Goal: Task Accomplishment & Management: Complete application form

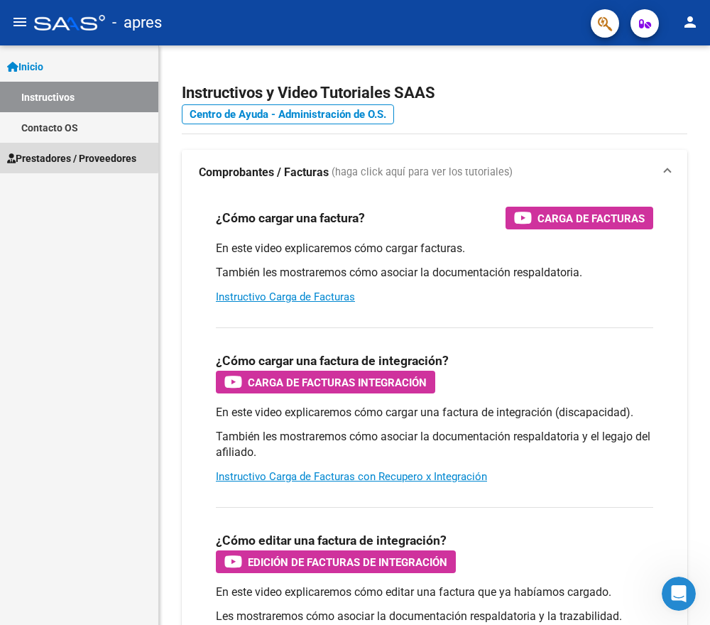
click at [46, 154] on span "Prestadores / Proveedores" at bounding box center [71, 158] width 129 height 16
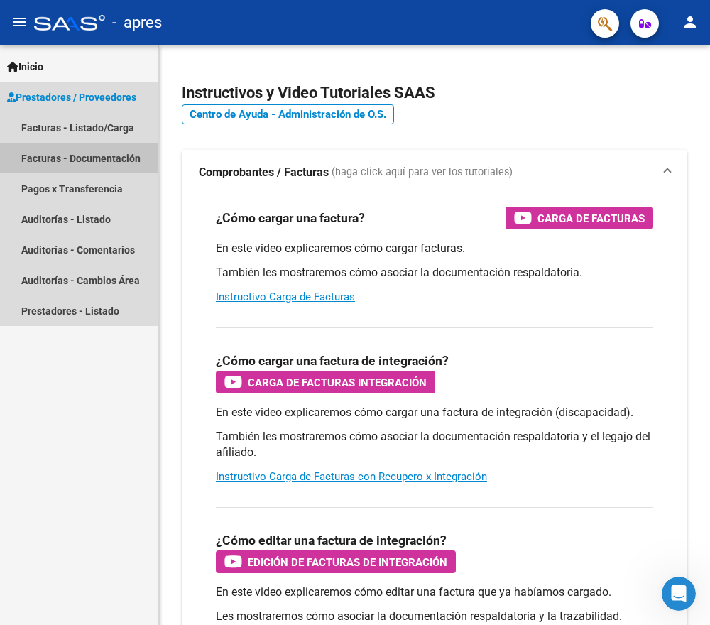
click at [64, 158] on link "Facturas - Documentación" at bounding box center [79, 158] width 158 height 31
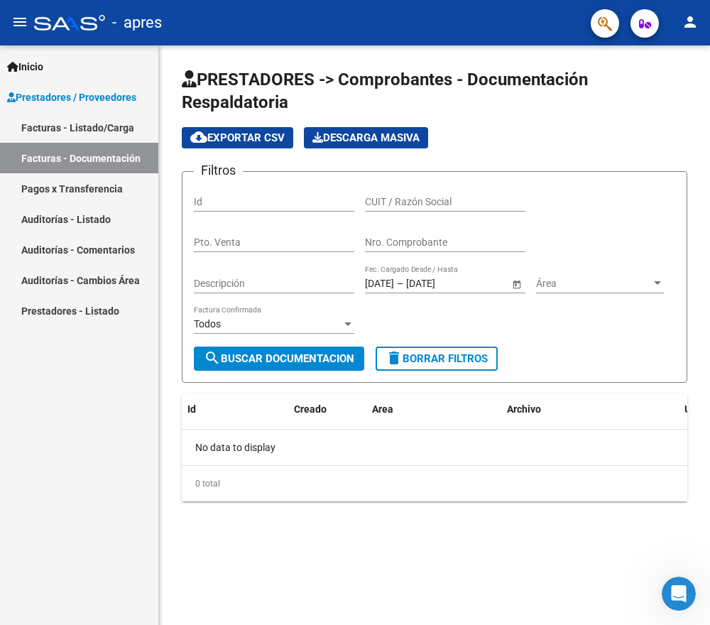
click at [59, 126] on link "Facturas - Listado/Carga" at bounding box center [79, 127] width 158 height 31
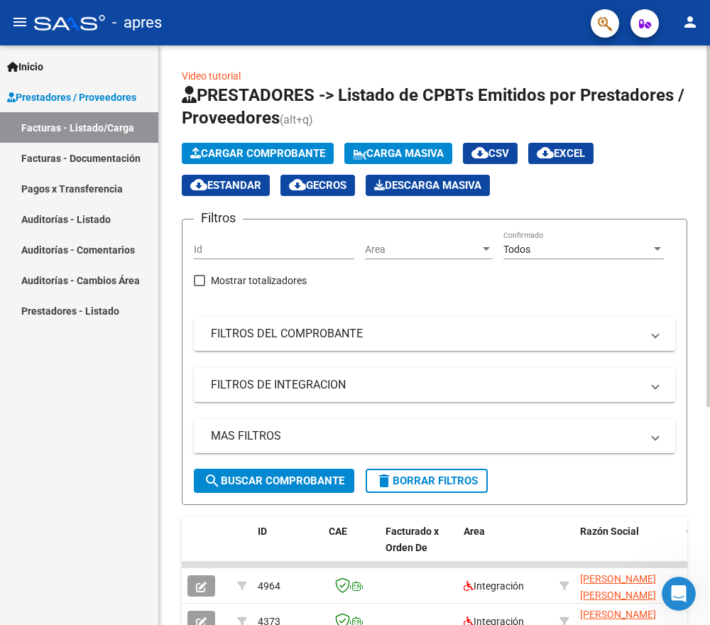
click at [230, 152] on span "Cargar Comprobante" at bounding box center [257, 153] width 135 height 13
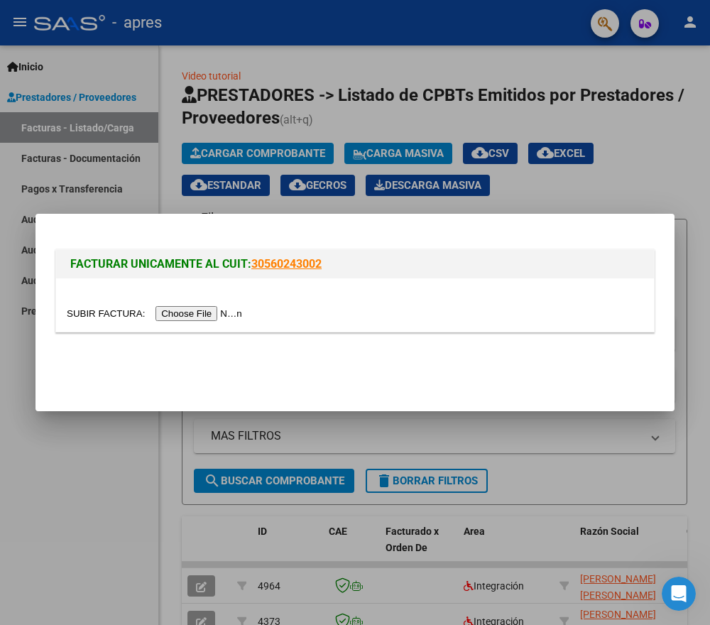
click at [212, 312] on input "file" at bounding box center [157, 313] width 180 height 15
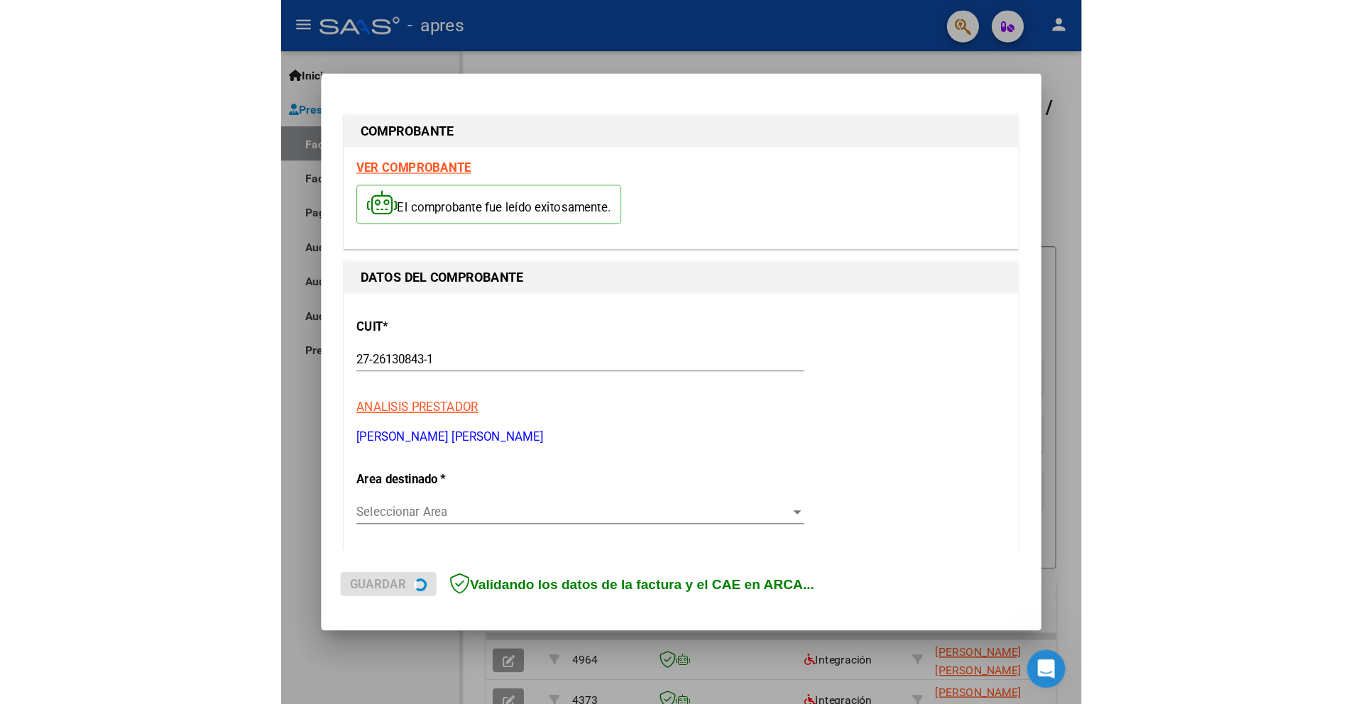
scroll to position [8, 0]
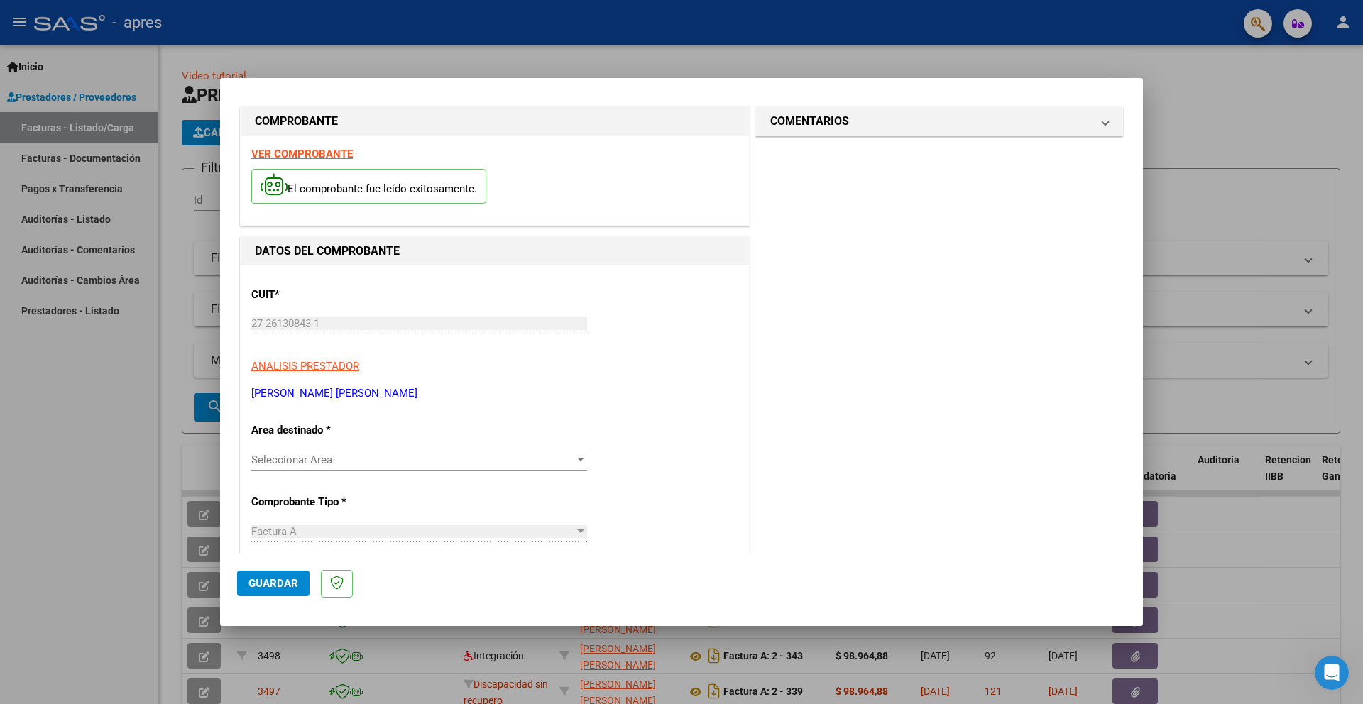
click at [579, 458] on div at bounding box center [580, 460] width 7 height 4
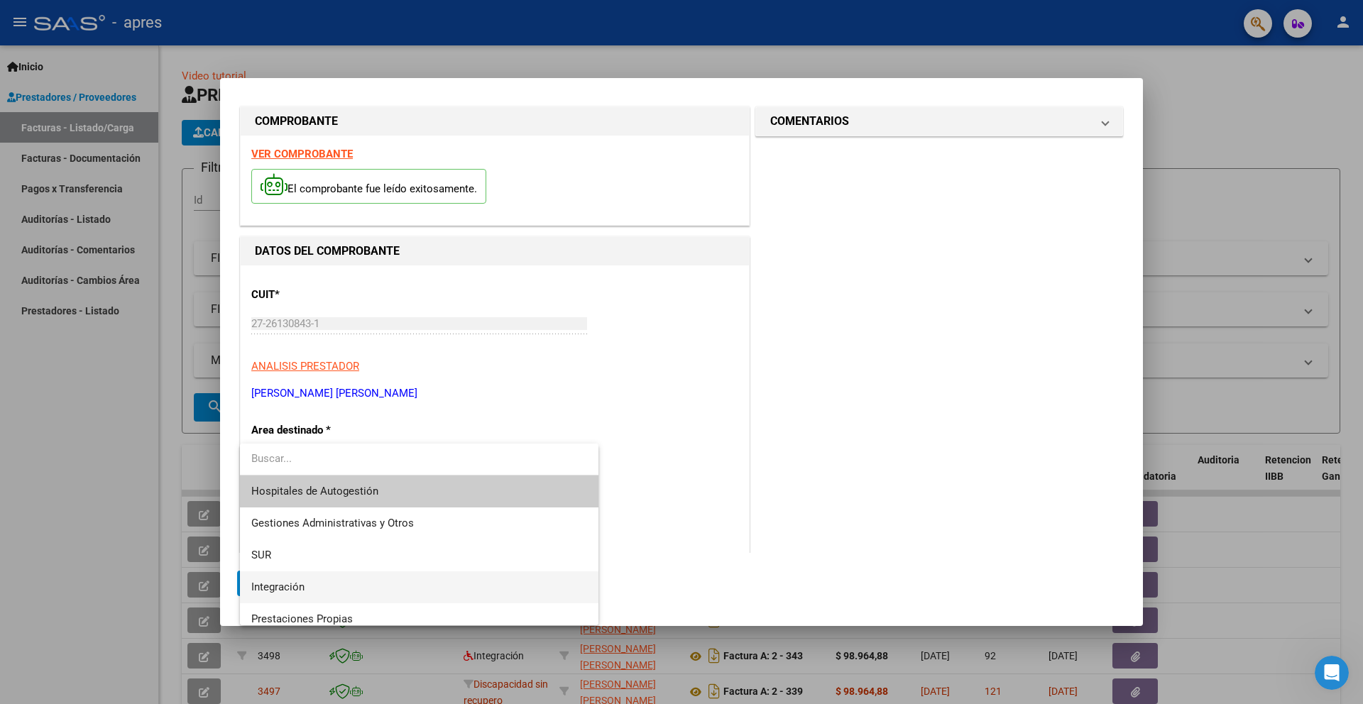
click at [356, 576] on span "Integración" at bounding box center [419, 587] width 336 height 32
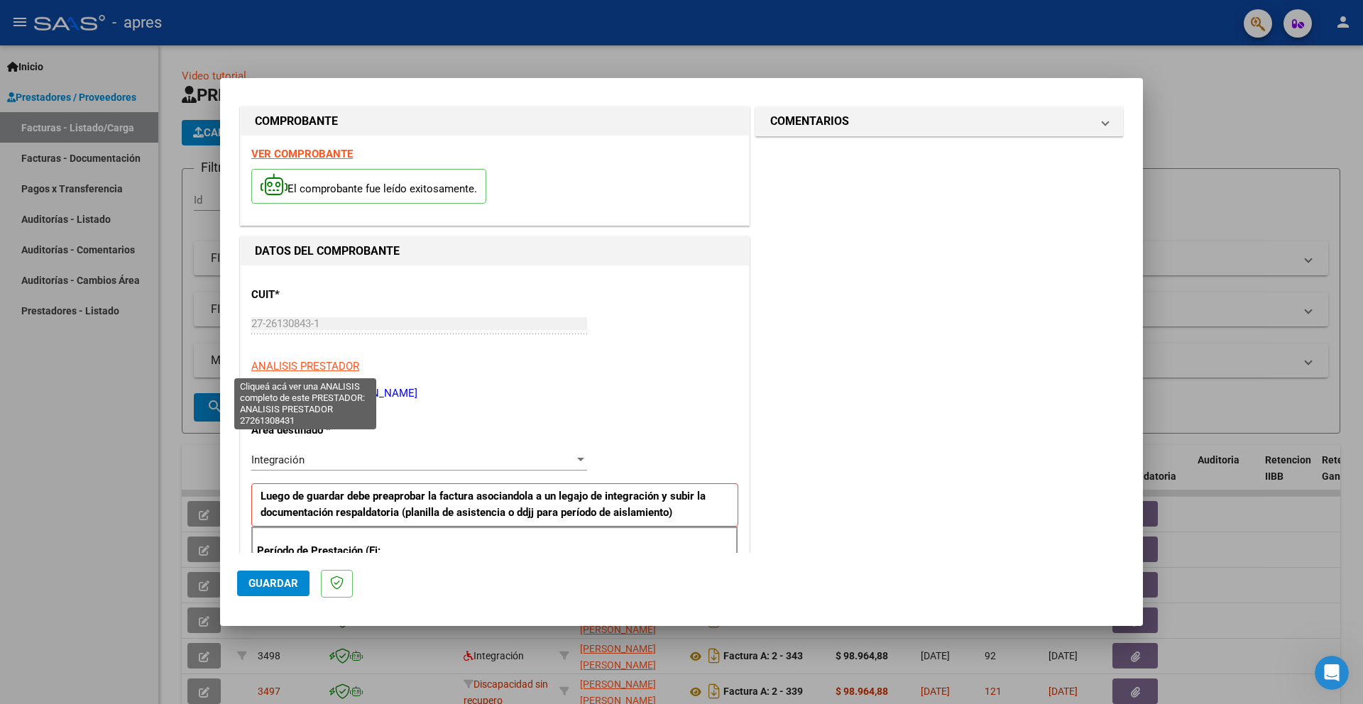
click at [337, 367] on span "ANALISIS PRESTADOR" at bounding box center [305, 366] width 108 height 13
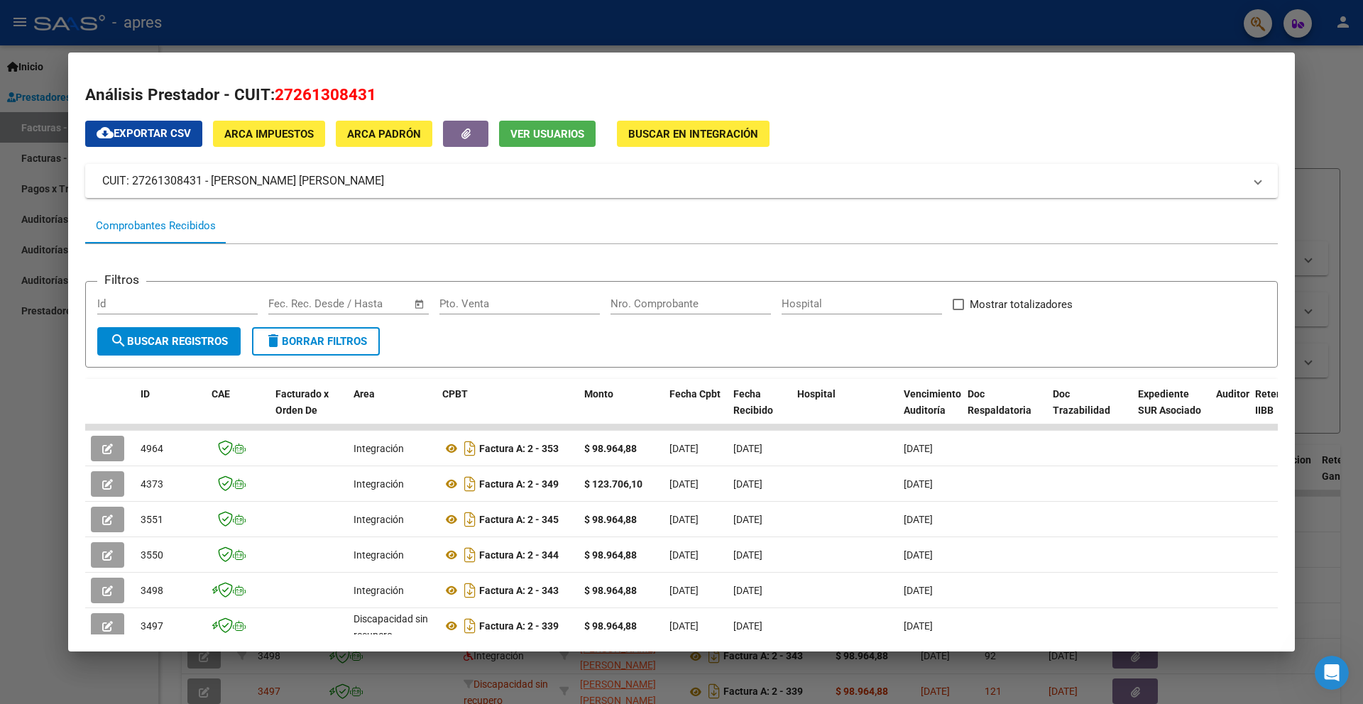
scroll to position [1, 0]
click at [637, 138] on span "Buscar en Integración" at bounding box center [693, 133] width 130 height 13
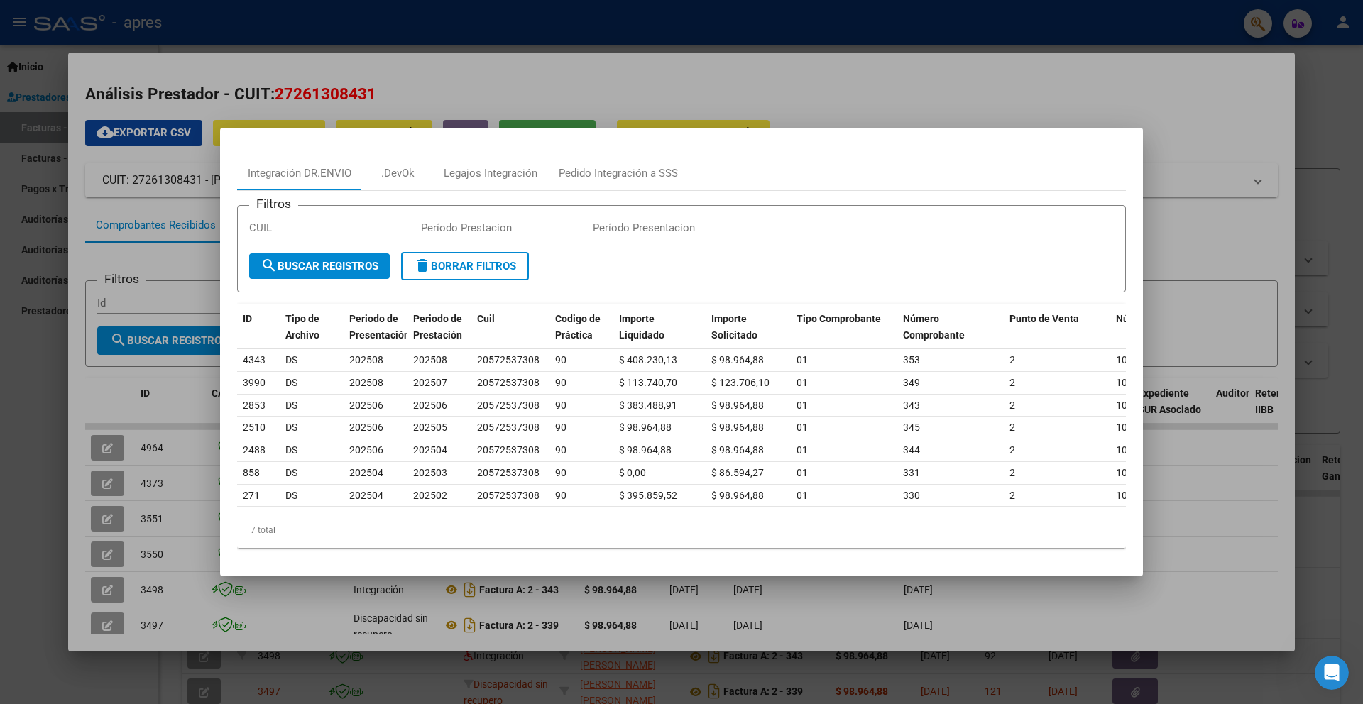
click at [709, 141] on div at bounding box center [681, 352] width 1363 height 704
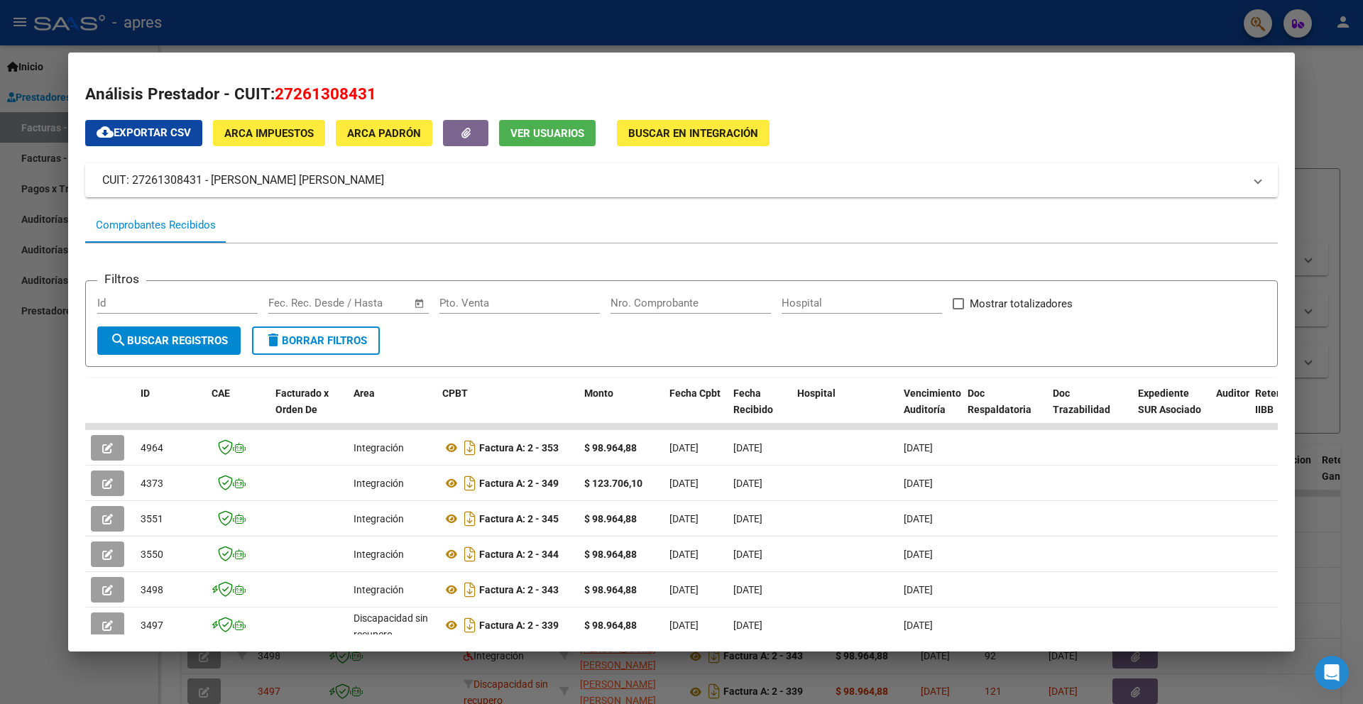
click at [709, 138] on div at bounding box center [681, 352] width 1363 height 704
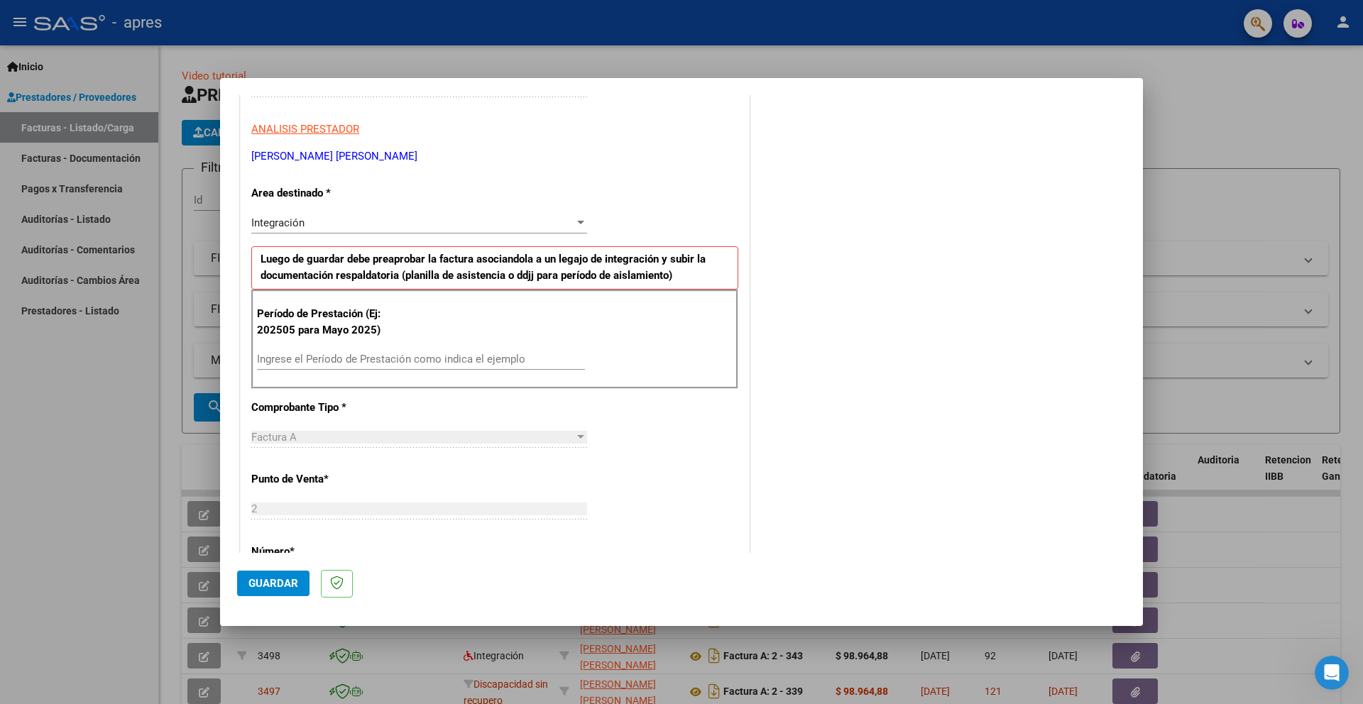
scroll to position [255, 0]
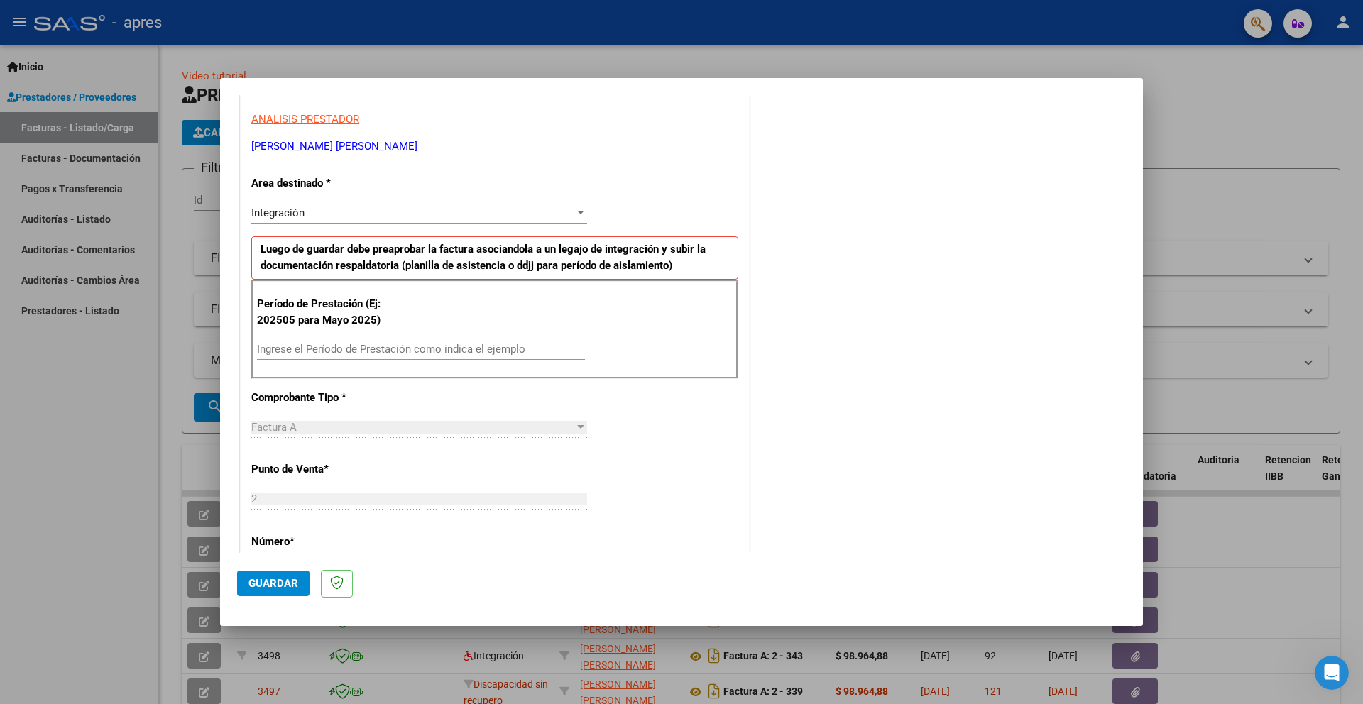
click at [327, 355] on div "Ingrese el Período de Prestación como indica el ejemplo" at bounding box center [421, 349] width 328 height 21
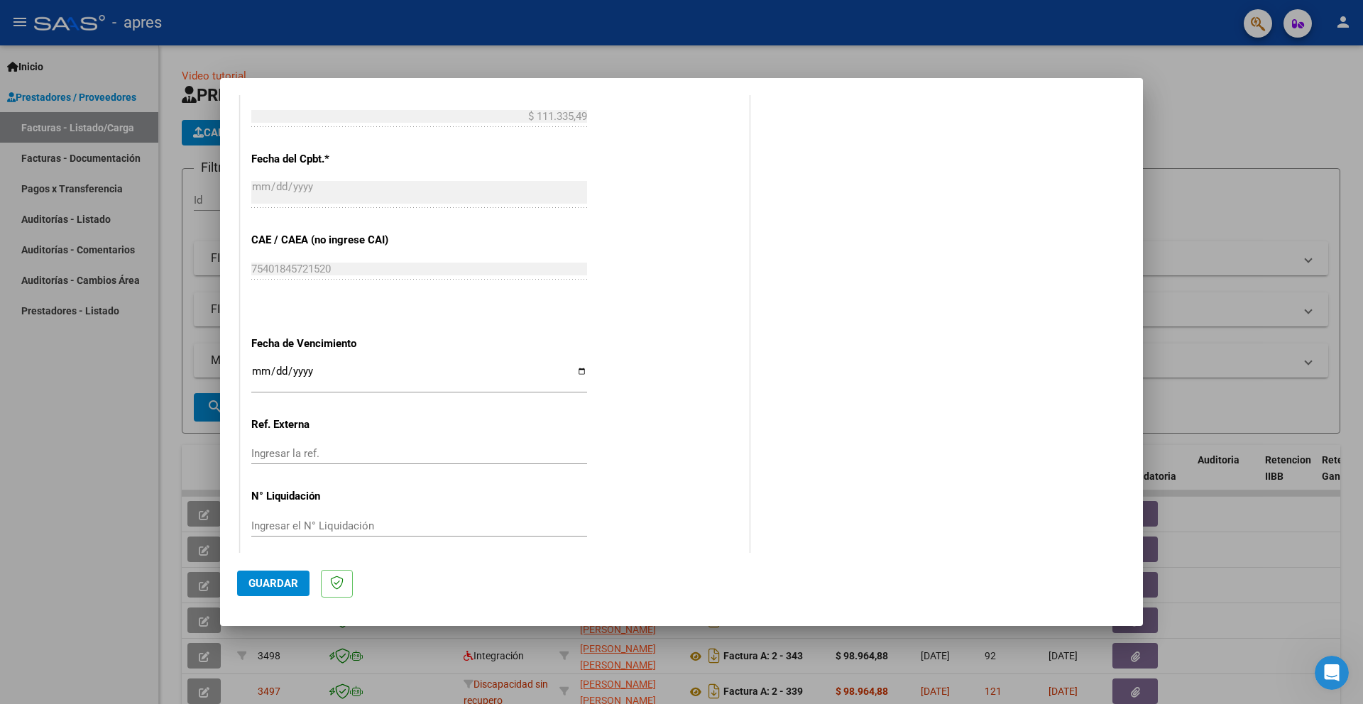
scroll to position [788, 0]
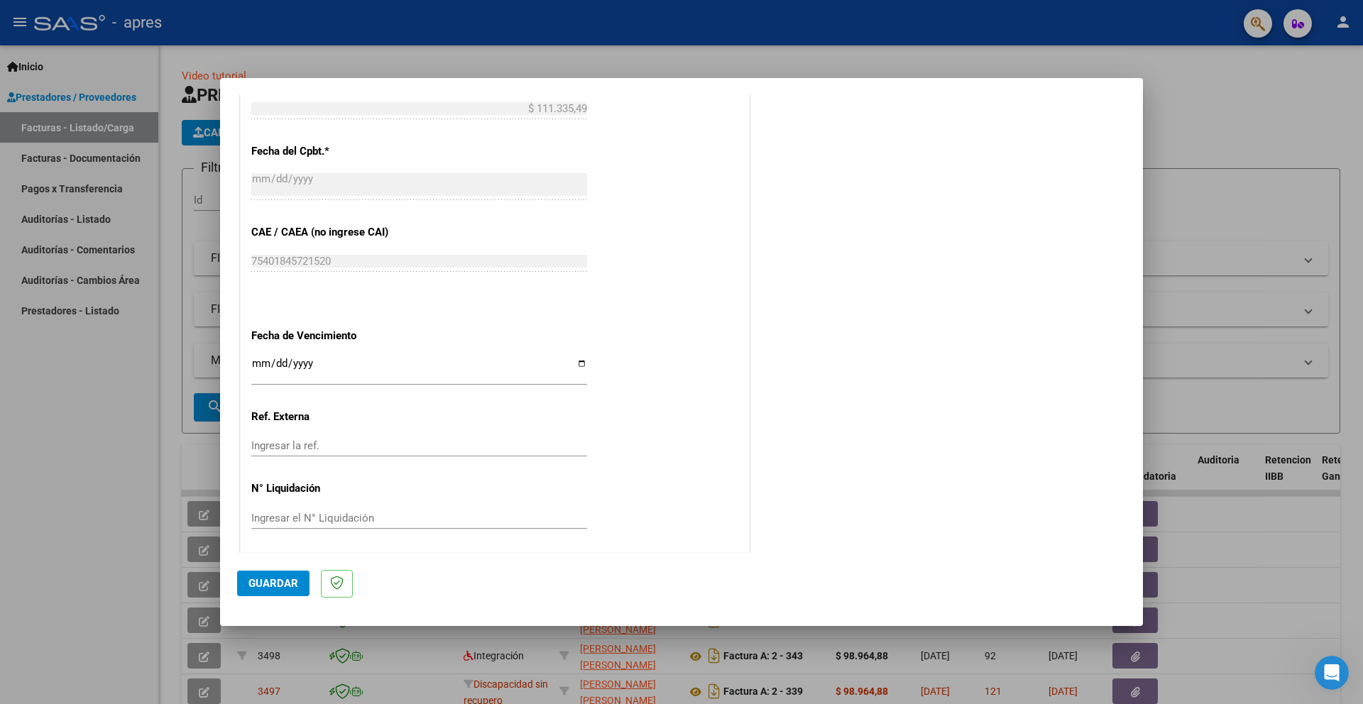
type input "202509"
click at [255, 361] on input "Ingresar la fecha" at bounding box center [419, 369] width 336 height 23
type input "[DATE]"
click at [268, 513] on input "Ingresar el N° Liquidación" at bounding box center [419, 518] width 336 height 13
click at [251, 588] on span "Guardar" at bounding box center [273, 583] width 50 height 13
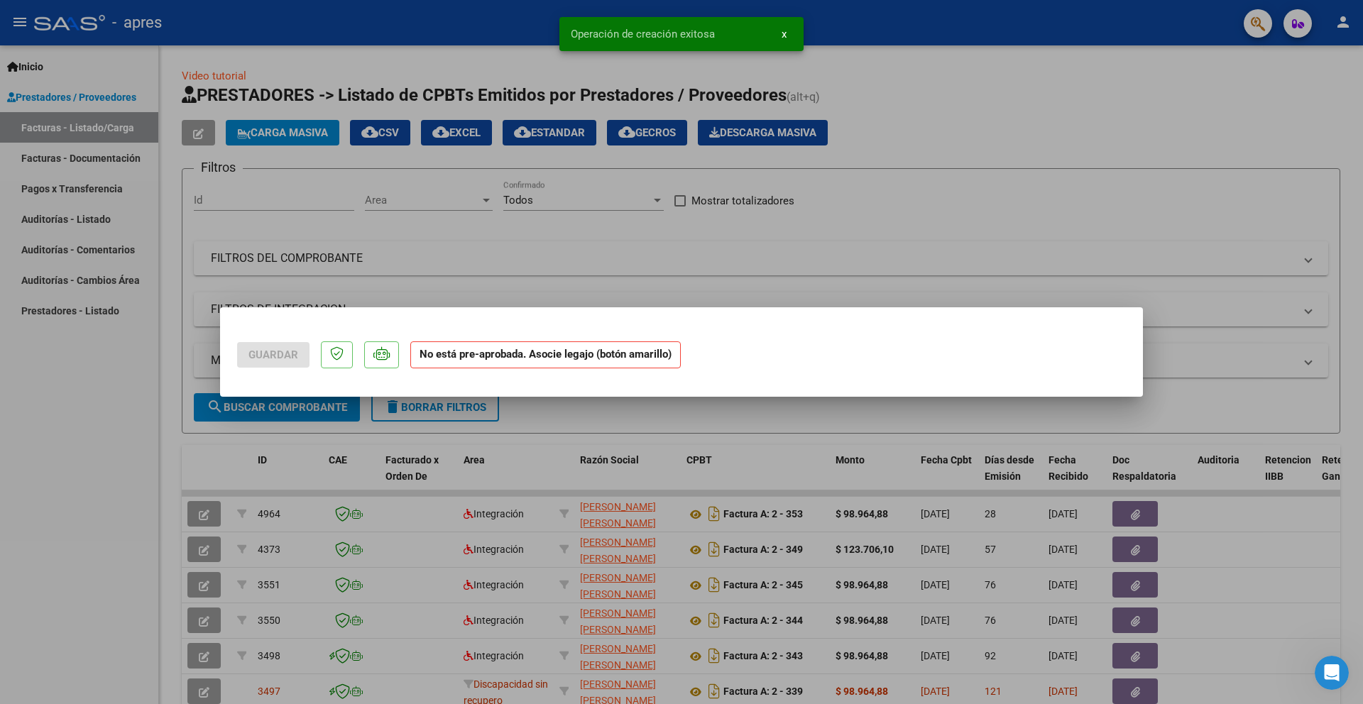
scroll to position [0, 0]
click at [475, 362] on strong "No está pre-aprobada. Asocie legajo (botón amarillo)" at bounding box center [545, 355] width 270 height 28
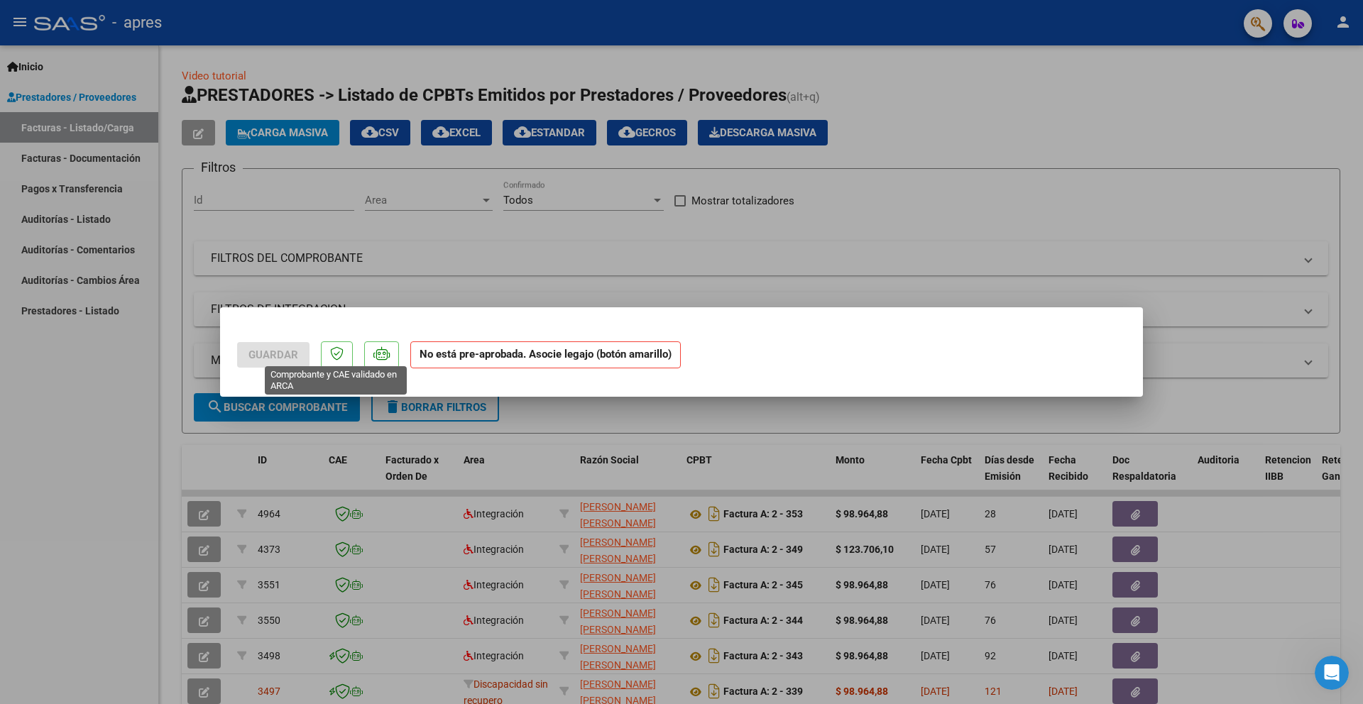
click at [339, 359] on icon at bounding box center [336, 353] width 13 height 14
click at [387, 350] on icon at bounding box center [381, 353] width 16 height 14
click at [584, 268] on div at bounding box center [681, 352] width 1363 height 704
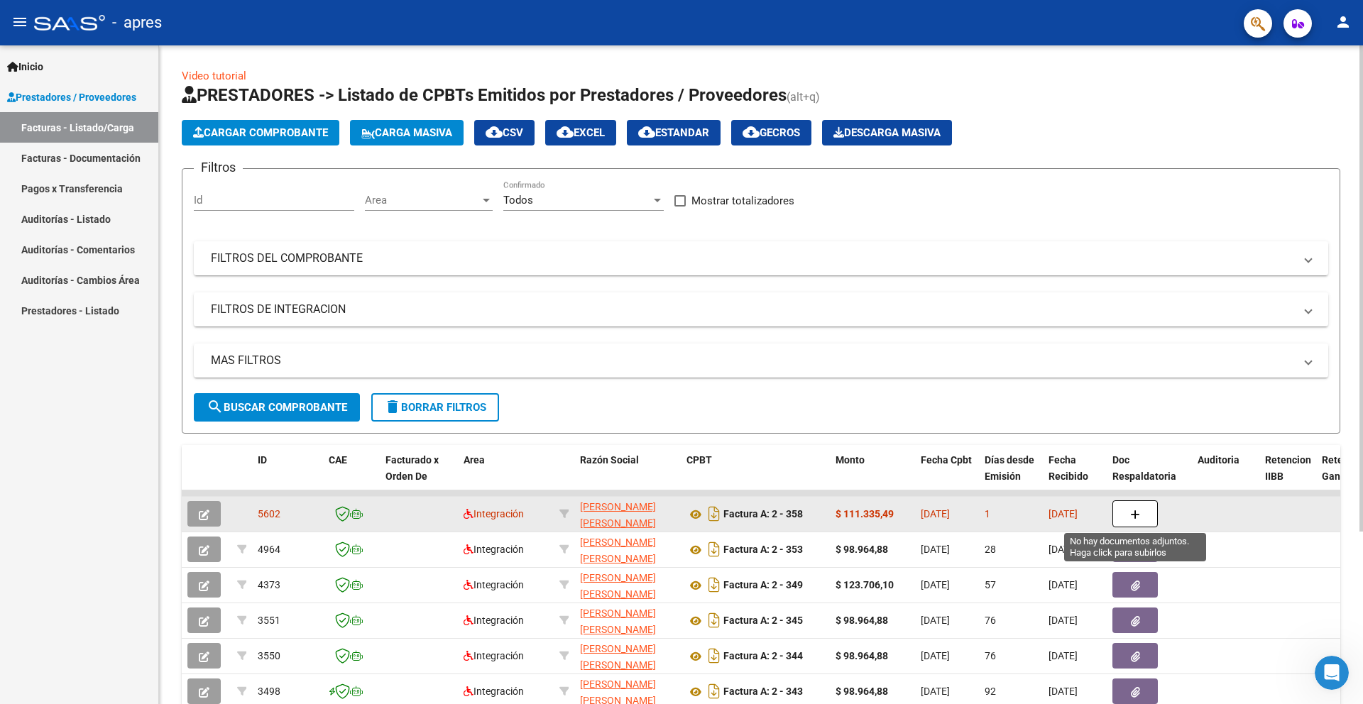
click at [709, 510] on button "button" at bounding box center [1134, 513] width 45 height 27
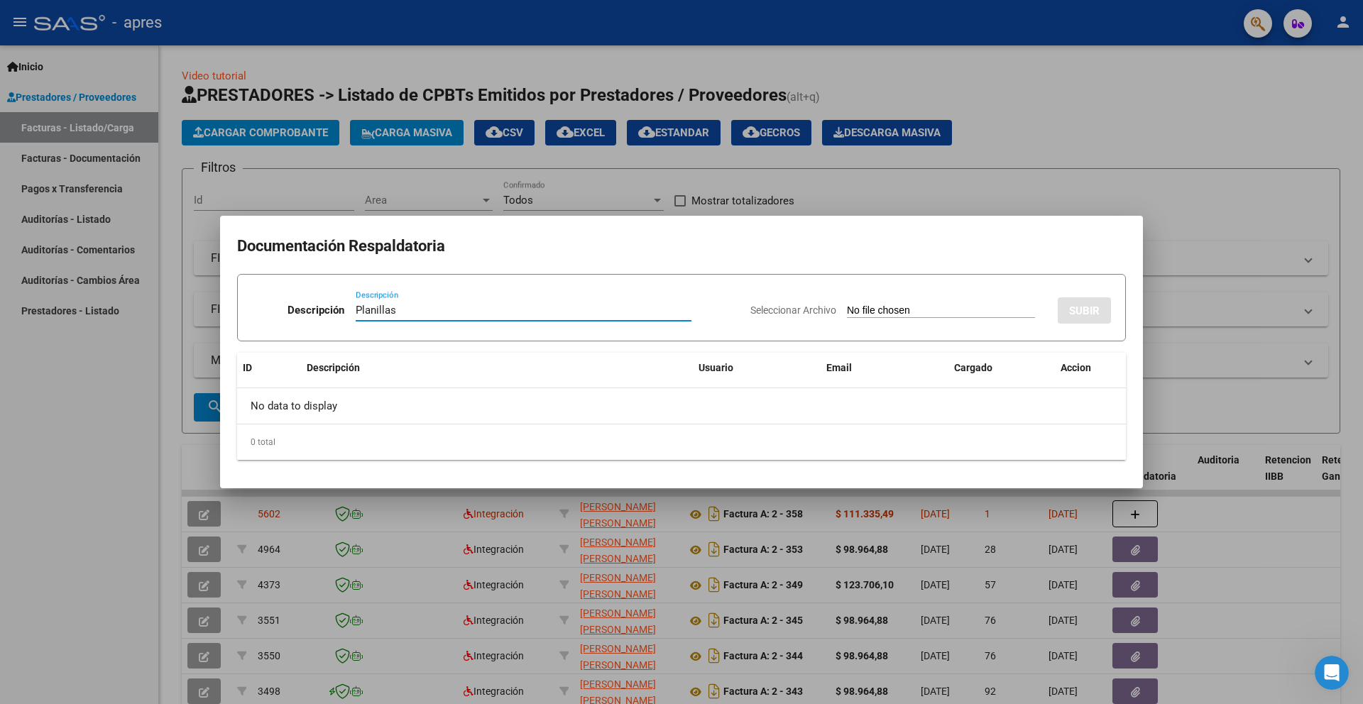
type input "Planillas"
click at [709, 307] on input "Seleccionar Archivo" at bounding box center [941, 310] width 188 height 13
type input "C:\fakepath\[DATE] [PERSON_NAME].pdf"
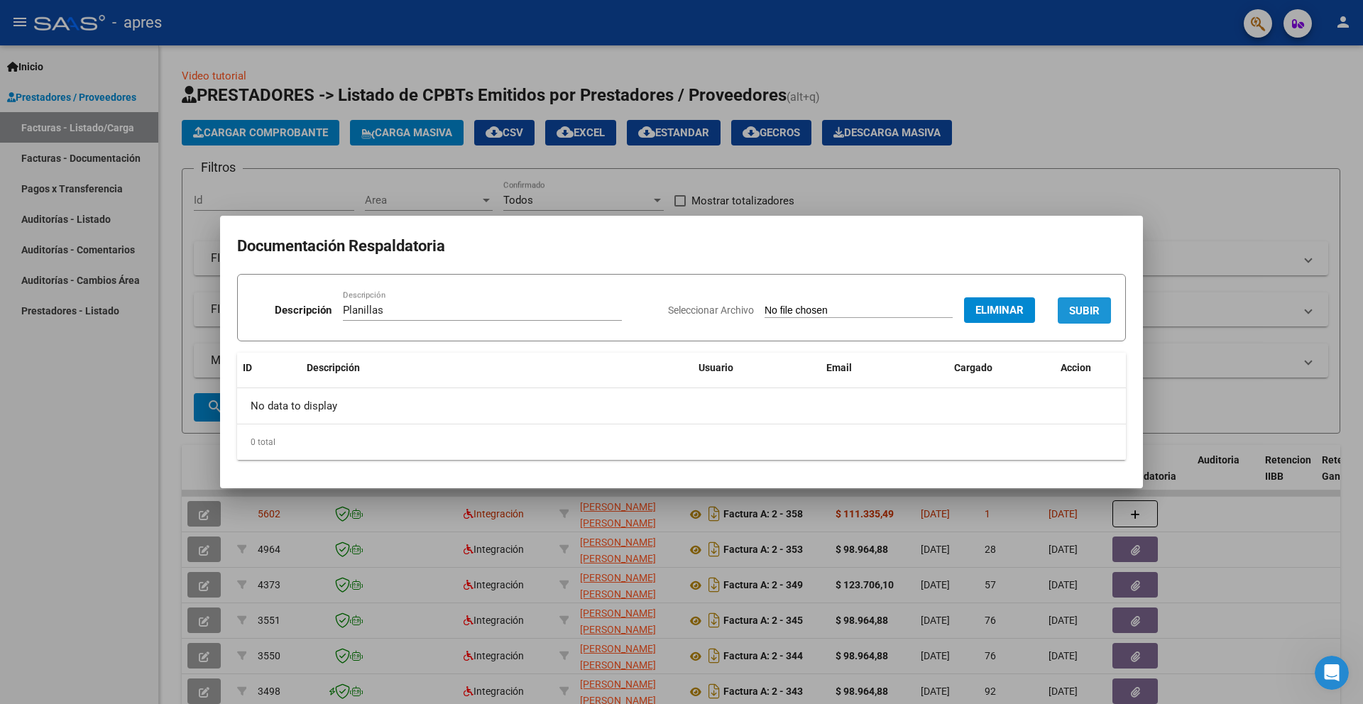
click at [709, 306] on span "SUBIR" at bounding box center [1084, 310] width 31 height 13
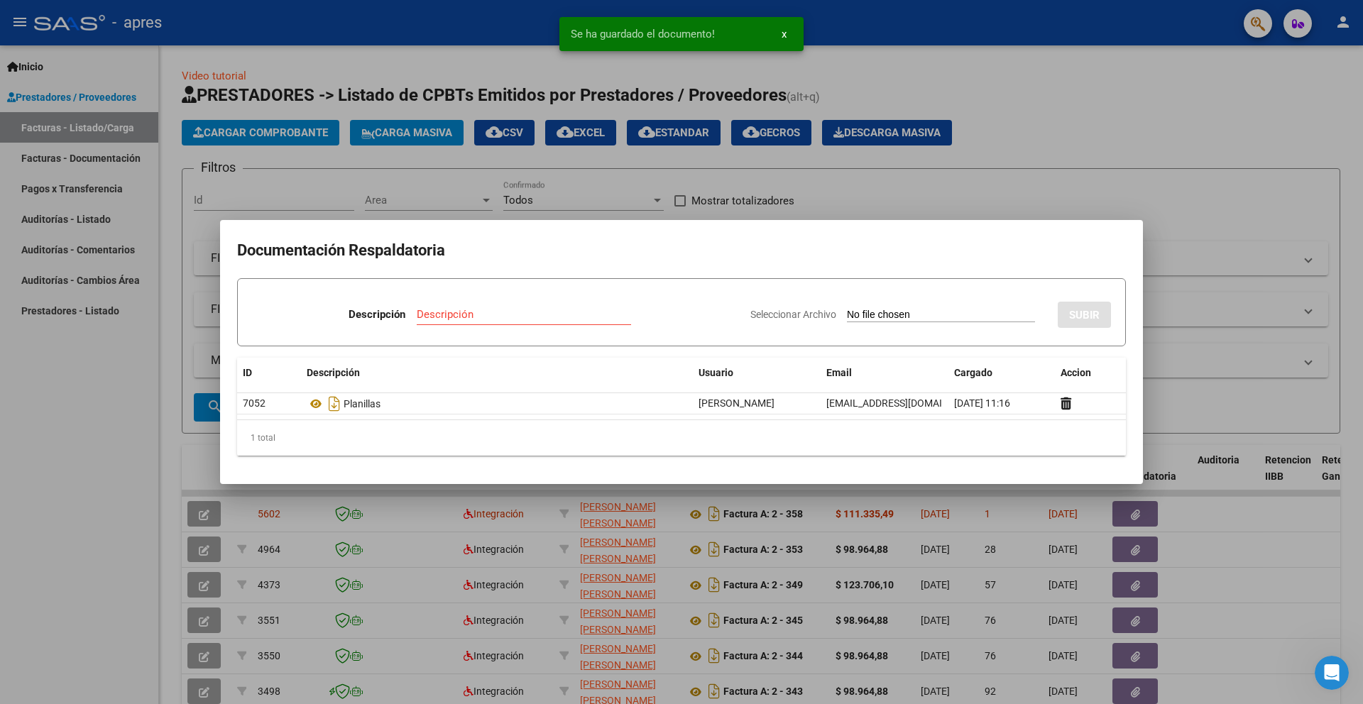
click at [709, 177] on div at bounding box center [681, 352] width 1363 height 704
